Goal: Task Accomplishment & Management: Manage account settings

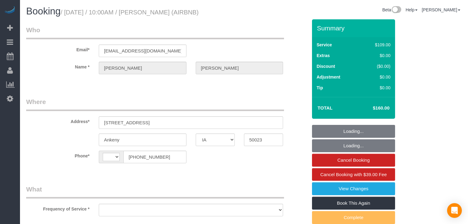
select select "IA"
select select "string:[GEOGRAPHIC_DATA]"
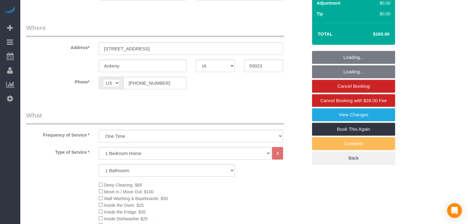
select select "object:765"
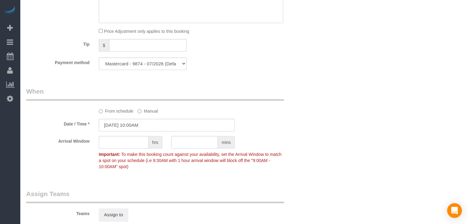
scroll to position [513, 0]
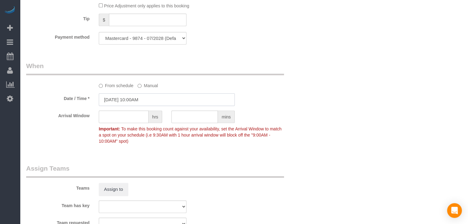
click at [136, 101] on input "[DATE] 10:00AM" at bounding box center [167, 99] width 136 height 13
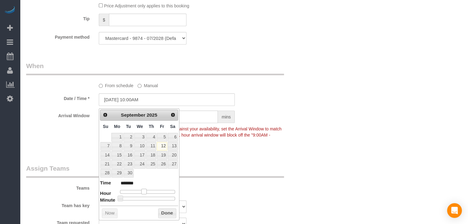
type input "[DATE] 11:00AM"
type input "*******"
click at [146, 192] on span at bounding box center [146, 192] width 6 height 6
click at [162, 209] on button "Done" at bounding box center [167, 214] width 18 height 10
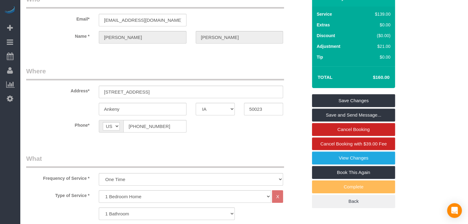
scroll to position [27, 0]
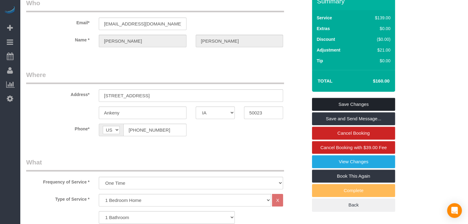
click at [355, 105] on link "Save Changes" at bounding box center [353, 104] width 83 height 13
